Goal: Transaction & Acquisition: Obtain resource

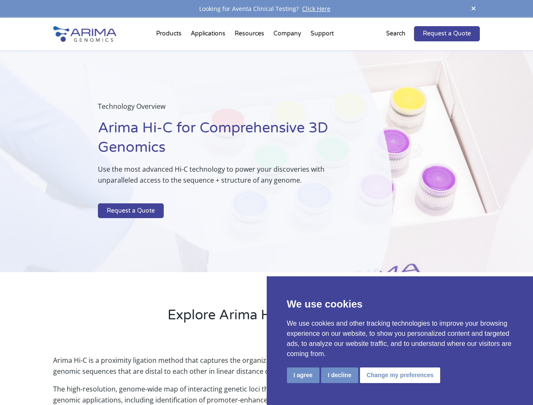
click at [266, 203] on p at bounding box center [224, 197] width 252 height 11
click at [303, 375] on button "I agree" at bounding box center [303, 376] width 32 height 16
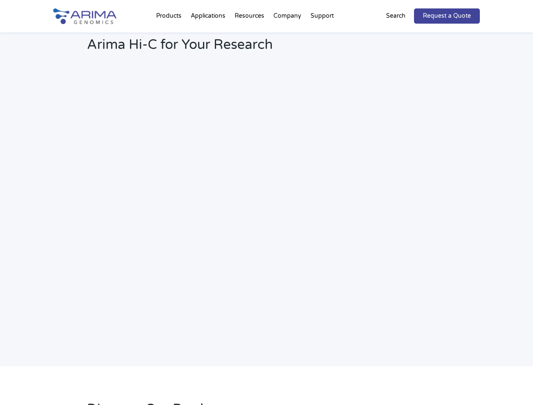
click at [473, 9] on link "Request a Quote" at bounding box center [447, 15] width 66 height 15
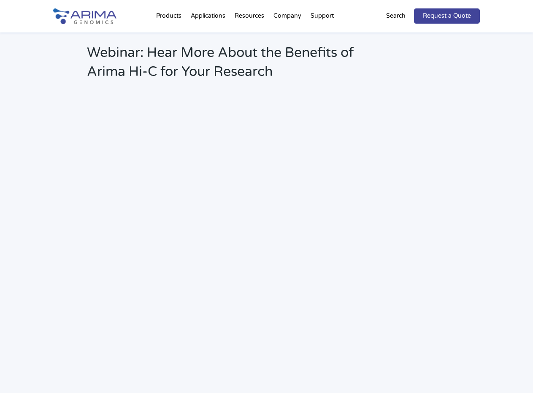
click at [170, 43] on h2 "Webinar: Hear More About the Benefits of Arima Hi-C for Your Research" at bounding box center [227, 65] width 280 height 44
click at [250, 43] on h2 "Webinar: Hear More About the Benefits of Arima Hi-C for Your Research" at bounding box center [227, 65] width 280 height 44
click at [288, 43] on h2 "Webinar: Hear More About the Benefits of Arima Hi-C for Your Research" at bounding box center [227, 65] width 280 height 44
click at [322, 43] on h2 "Webinar: Hear More About the Benefits of Arima Hi-C for Your Research" at bounding box center [227, 65] width 280 height 44
